Goal: Information Seeking & Learning: Learn about a topic

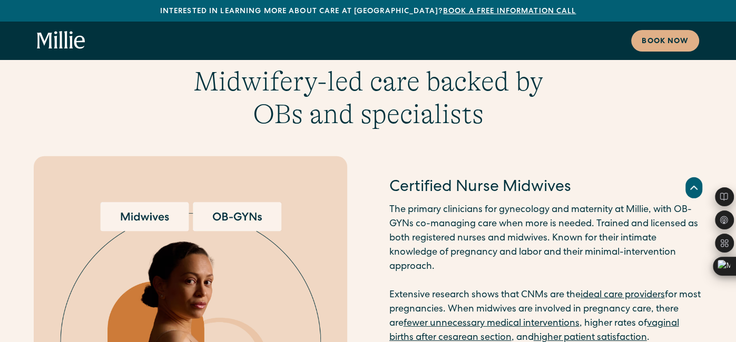
scroll to position [2003, 0]
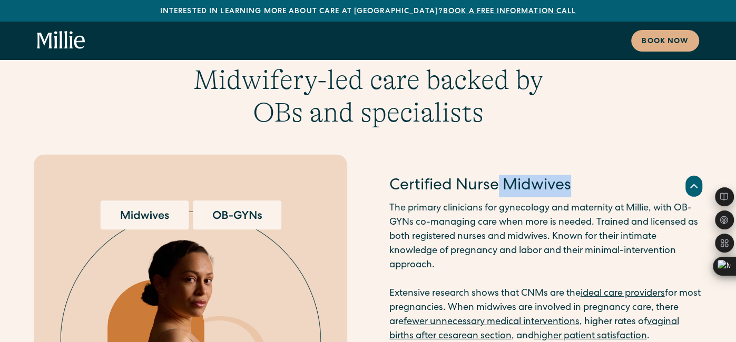
drag, startPoint x: 574, startPoint y: 146, endPoint x: 499, endPoint y: 139, distance: 74.6
click at [499, 175] on div "Certified Nurse Midwives" at bounding box center [545, 186] width 313 height 22
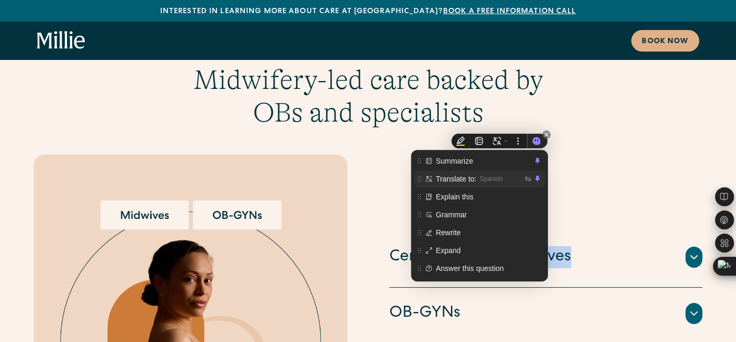
click at [496, 178] on span "Spanish" at bounding box center [500, 179] width 43 height 12
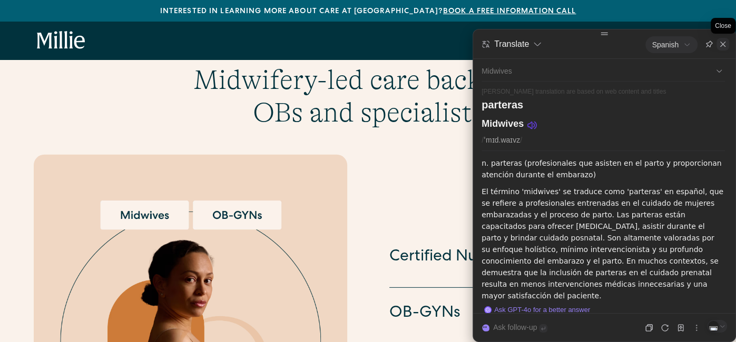
click at [725, 43] on icon at bounding box center [722, 44] width 8 height 8
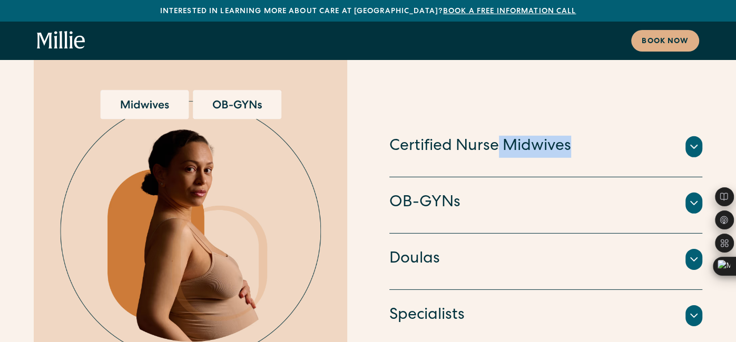
scroll to position [2114, 0]
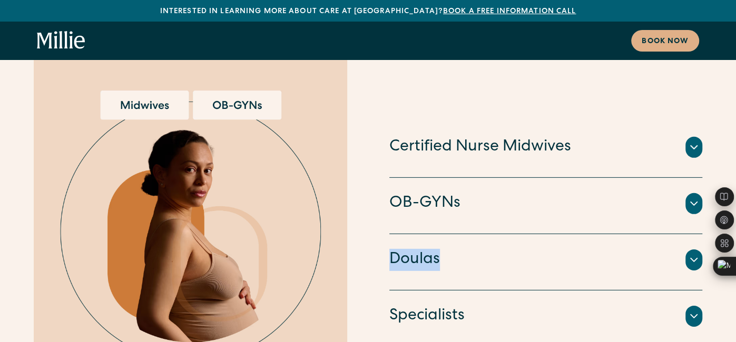
drag, startPoint x: 452, startPoint y: 211, endPoint x: 375, endPoint y: 219, distance: 77.2
click at [375, 219] on div "Certified Nurse Midwives The primary clinicians for gynecology and maternity at…" at bounding box center [368, 234] width 668 height 379
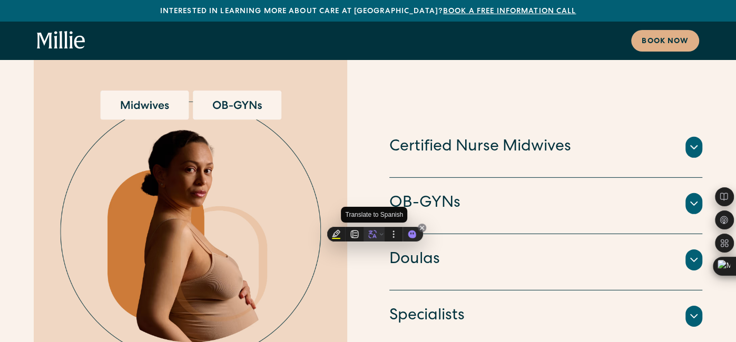
click at [368, 234] on icon at bounding box center [372, 234] width 9 height 9
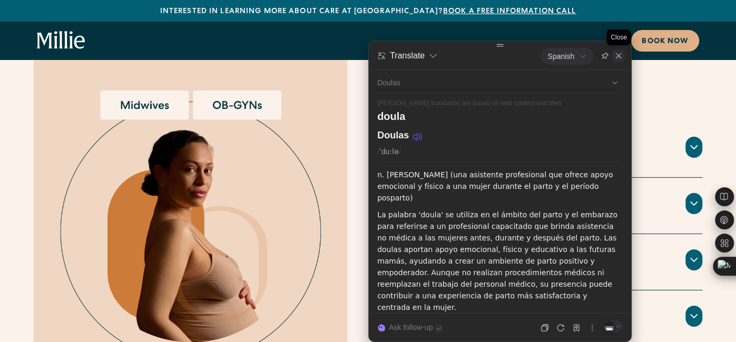
click at [617, 55] on icon at bounding box center [618, 55] width 5 height 5
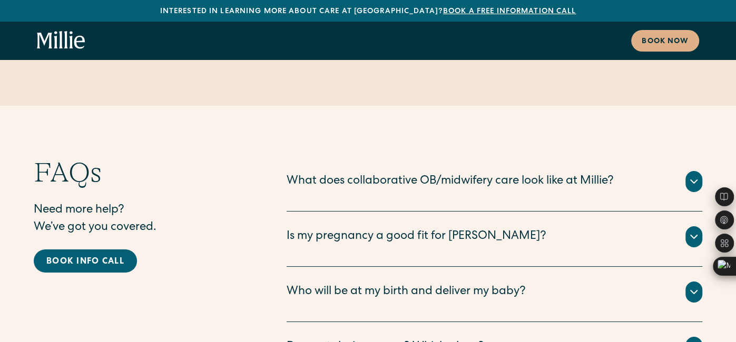
scroll to position [5180, 0]
click at [673, 281] on div "Who will be at my birth and deliver my baby?" at bounding box center [495, 291] width 416 height 21
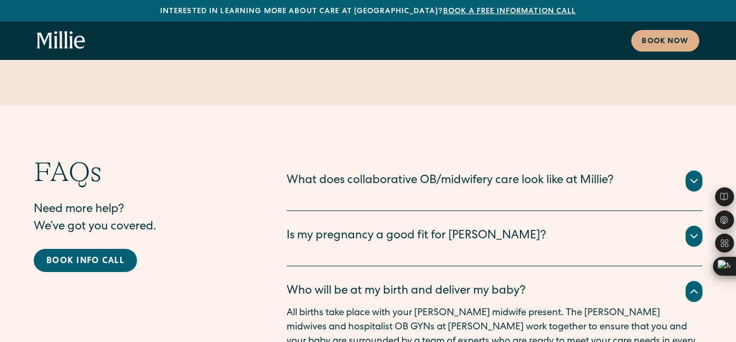
click at [673, 281] on div "Who will be at my birth and deliver my baby?" at bounding box center [495, 291] width 416 height 21
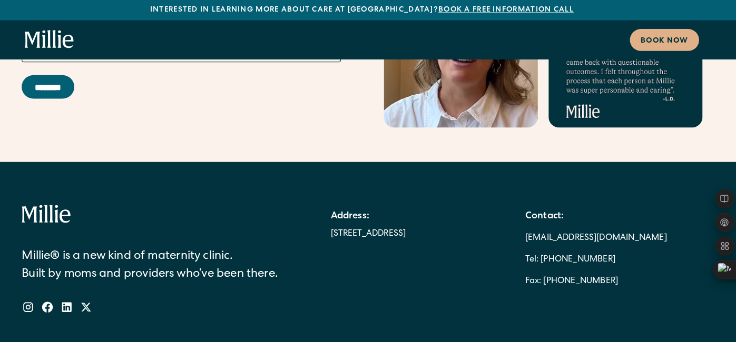
scroll to position [5904, 0]
